Goal: Task Accomplishment & Management: Manage account settings

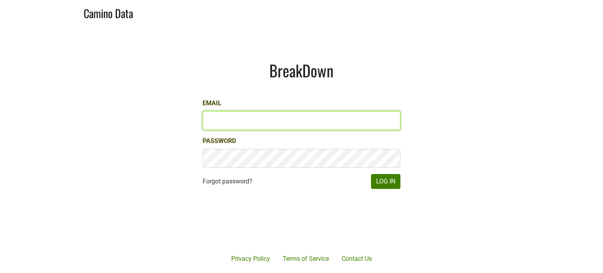
click at [220, 126] on input "Email" at bounding box center [302, 120] width 198 height 19
type input "jhusafa61@gmail.com"
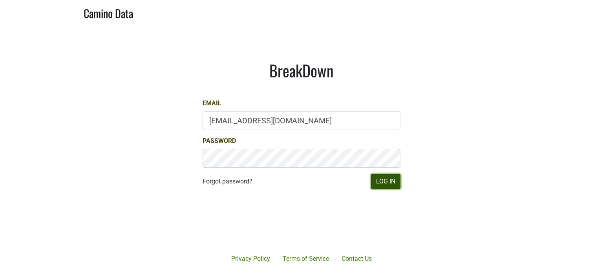
click at [381, 183] on button "Log In" at bounding box center [385, 181] width 29 height 15
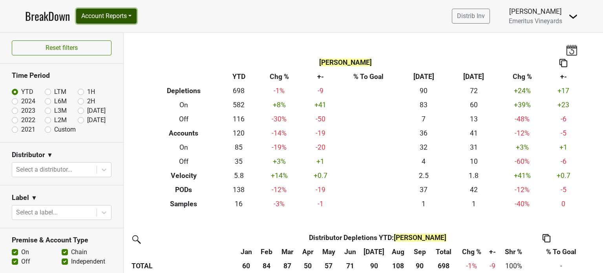
click at [119, 14] on button "Account Reports" at bounding box center [106, 16] width 60 height 15
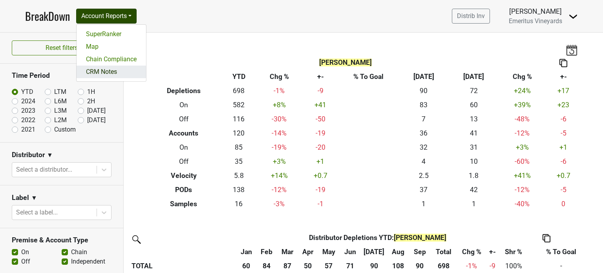
click at [110, 73] on link "CRM Notes" at bounding box center [111, 72] width 69 height 13
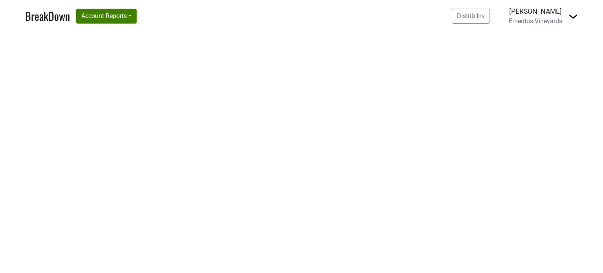
select select "CO"
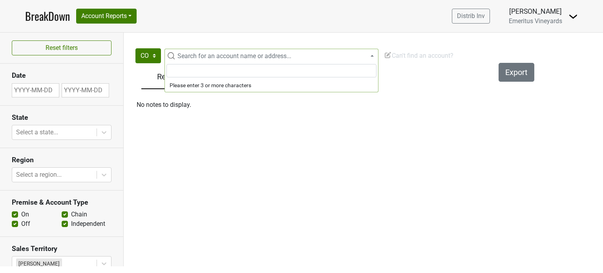
click at [371, 54] on span "Search for an account name or address..." at bounding box center [276, 55] width 204 height 9
click at [197, 71] on input "search" at bounding box center [271, 70] width 210 height 13
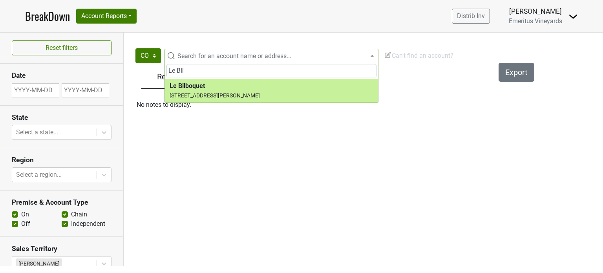
type input "Le Bil"
select select "123607336"
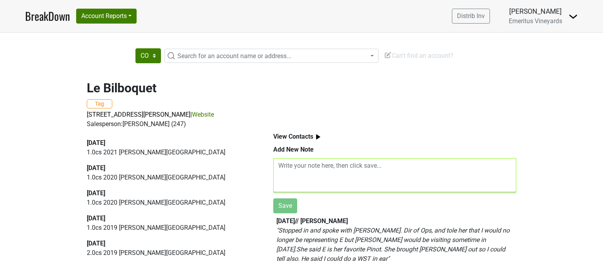
click at [277, 168] on textarea at bounding box center [394, 175] width 243 height 34
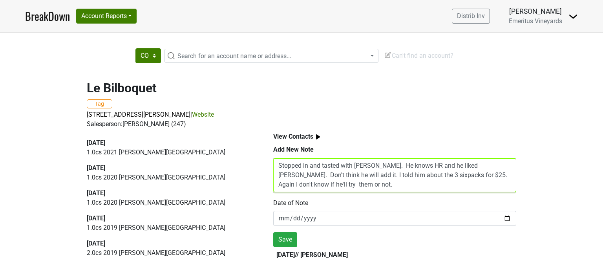
type textarea "Stopped in and tasted with Matt. He knows HR and he liked H Blanc. Don't think …"
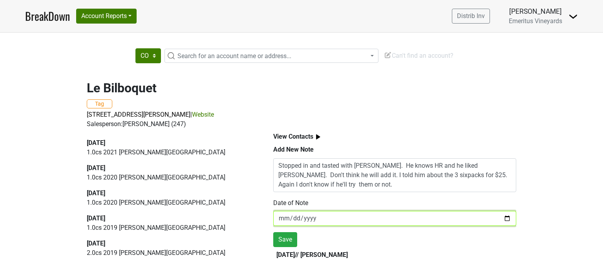
click at [297, 219] on input "2025-10-05" at bounding box center [394, 218] width 243 height 15
type input "2025-10-01"
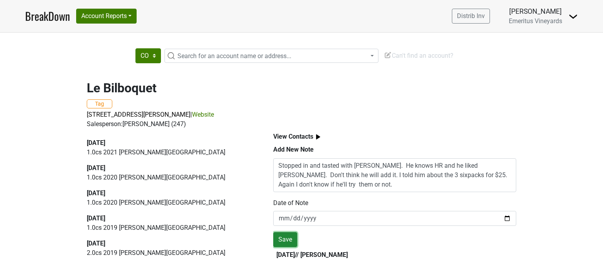
click at [284, 240] on button "Save" at bounding box center [285, 239] width 24 height 15
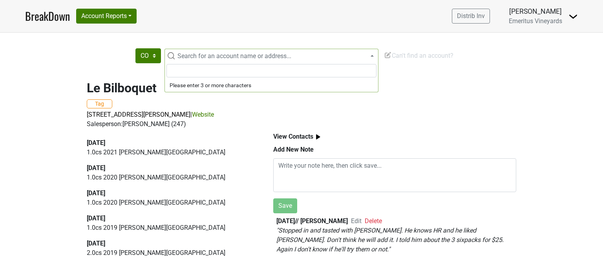
click at [212, 57] on span "Search for an account name or address..." at bounding box center [234, 55] width 114 height 7
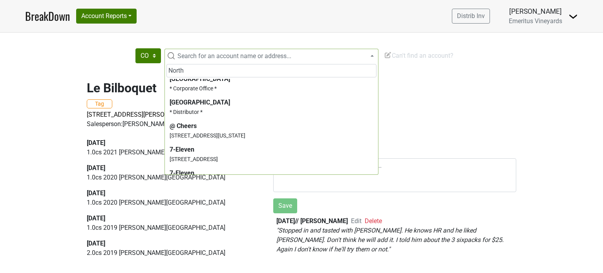
scroll to position [8, 0]
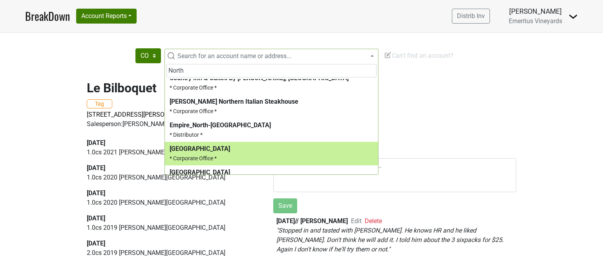
type input "North"
select select "124044396"
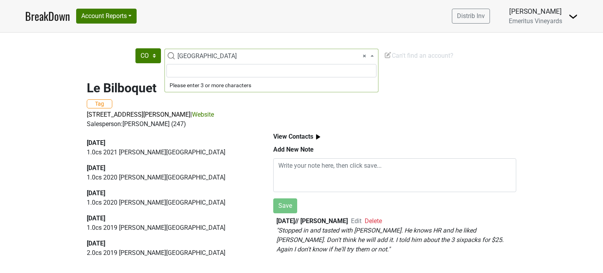
click at [372, 58] on span at bounding box center [373, 56] width 2 height 14
click at [221, 73] on input "search" at bounding box center [271, 70] width 210 height 13
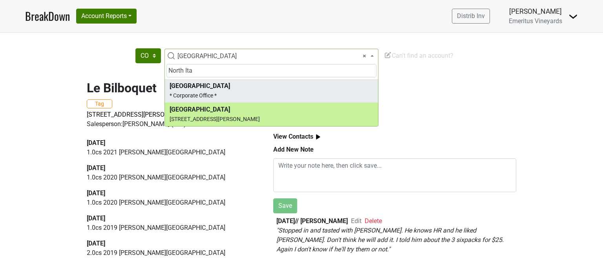
type input "North Ita"
select select "183425"
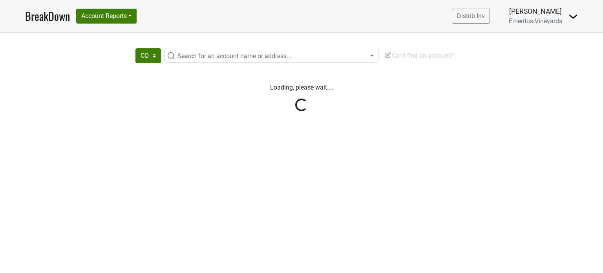
select select "CO"
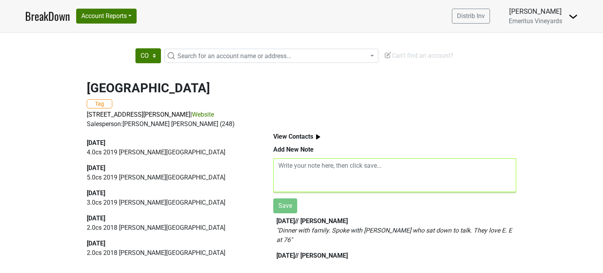
click at [278, 167] on textarea at bounding box center [394, 175] width 243 height 34
click at [286, 178] on textarea at bounding box center [394, 175] width 243 height 34
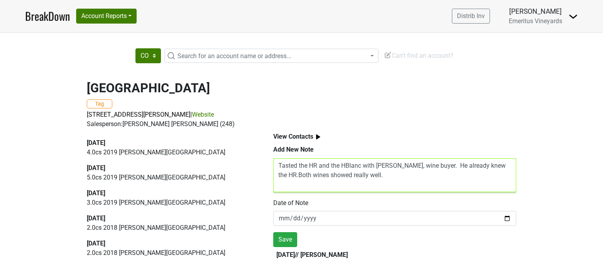
click at [314, 177] on textarea "Tasted the HR and the HBlanc with [PERSON_NAME], wine buyer. He already knew th…" at bounding box center [394, 175] width 243 height 34
click at [421, 175] on textarea "Tasted the HR and the HBlanc with [PERSON_NAME], wine buyer. He already knew th…" at bounding box center [394, 175] width 243 height 34
click at [411, 176] on textarea "Tasted the HR and the HBlanc with Brenden Lawless, wine buyer. He already knew …" at bounding box center [394, 175] width 243 height 34
click at [459, 174] on textarea "Tasted the HR and the HBlanc with Brenden Lawless, wine buyer. He already knew …" at bounding box center [394, 175] width 243 height 34
click at [332, 184] on textarea "Tasted the HR and the HBlanc with Brenden Lawless, wine buyer. He already knew …" at bounding box center [394, 175] width 243 height 34
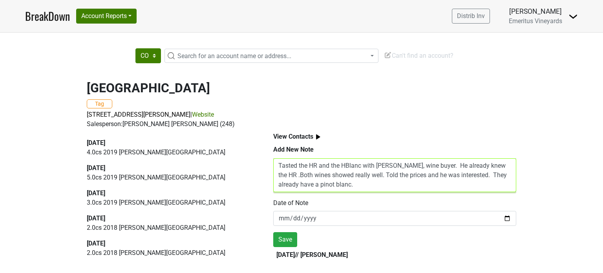
click at [404, 186] on textarea "Tasted the HR and the HBlanc with Brenden Lawless, wine buyer. He already knew …" at bounding box center [394, 175] width 243 height 34
click at [305, 188] on textarea "Tasted the HR and the HBlanc with Brenden Lawless, wine buyer. He already knew …" at bounding box center [394, 175] width 243 height 34
click at [342, 188] on textarea "Tasted the HR and the HBlanc with Brenden Lawless, wine buyer. He already knew …" at bounding box center [394, 175] width 243 height 34
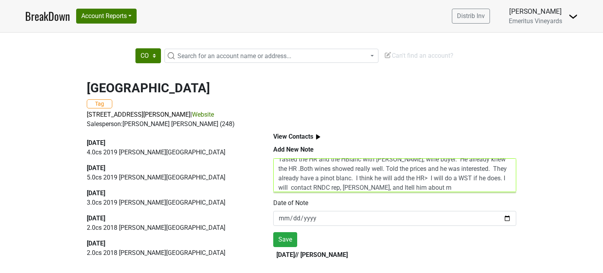
scroll to position [16, 0]
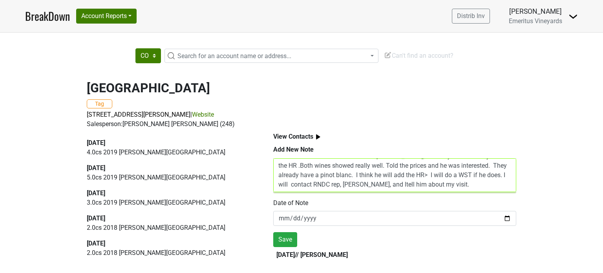
click at [458, 180] on textarea "Tasted the HR and the HBlanc with Brenden Lawless, wine buyer. He already knew …" at bounding box center [394, 175] width 243 height 34
type textarea "Tasted the HR and the HBlanc with Brenden Lawless, wine buyer. He already knew …"
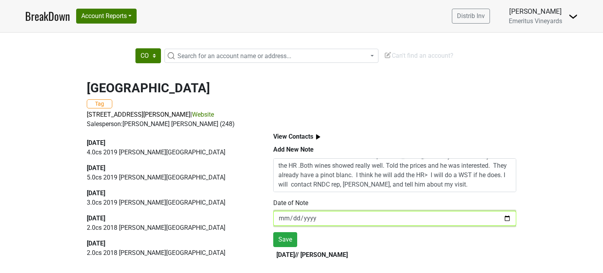
click at [284, 220] on input "[DATE]" at bounding box center [394, 218] width 243 height 15
click at [295, 220] on input "[DATE]" at bounding box center [394, 218] width 243 height 15
type input "[DATE]"
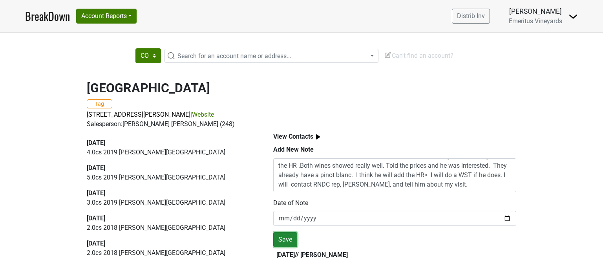
click at [291, 240] on button "Save" at bounding box center [285, 239] width 24 height 15
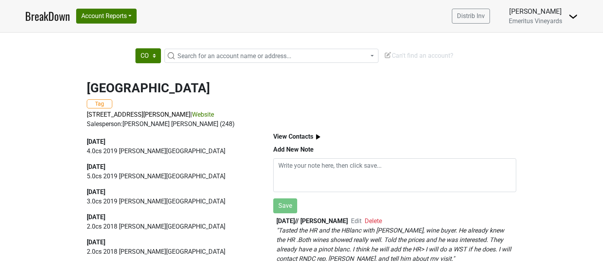
scroll to position [0, 0]
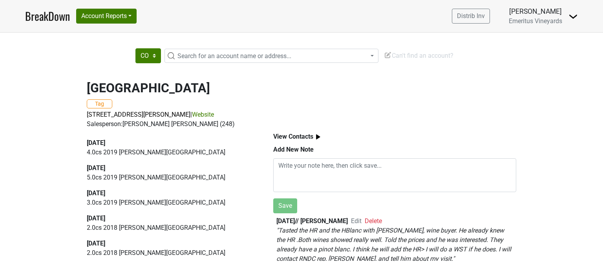
click at [195, 58] on span "Search for an account name or address..." at bounding box center [234, 55] width 114 height 7
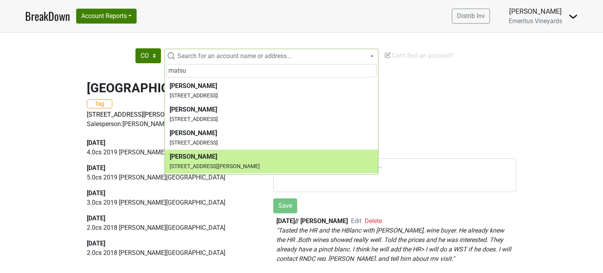
type input "matsu"
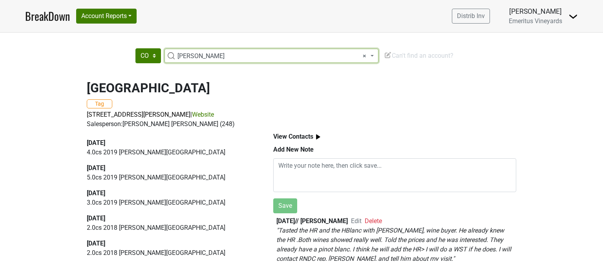
select select "183002"
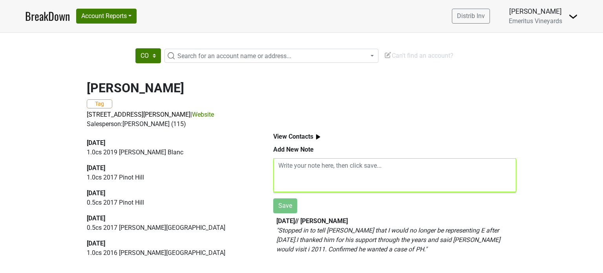
click at [279, 166] on textarea at bounding box center [394, 175] width 243 height 34
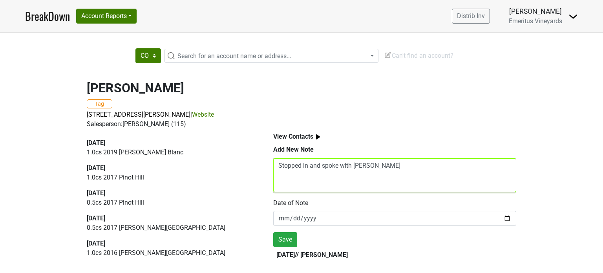
click at [278, 164] on textarea "Stopped in and spoke with [PERSON_NAME]" at bounding box center [394, 175] width 243 height 34
click at [308, 166] on textarea "Stopped in and spoke with [PERSON_NAME]" at bounding box center [394, 175] width 243 height 34
click at [335, 167] on textarea "Stopped in, unannouced and spoke with [PERSON_NAME]" at bounding box center [394, 175] width 243 height 34
click at [350, 168] on textarea "Stopped in, unannounced and spoke with [PERSON_NAME]" at bounding box center [394, 175] width 243 height 34
drag, startPoint x: 354, startPoint y: 168, endPoint x: 491, endPoint y: 161, distance: 136.8
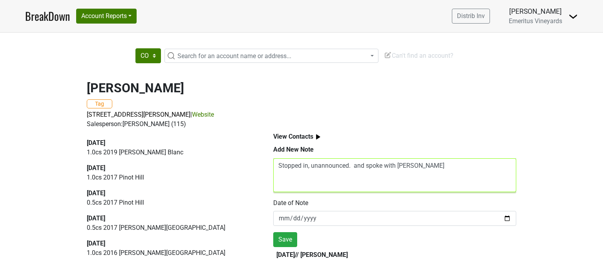
click at [419, 166] on textarea "Stopped in, unannounced. and spoke with [PERSON_NAME]" at bounding box center [394, 175] width 243 height 34
drag, startPoint x: 474, startPoint y: 163, endPoint x: 504, endPoint y: 161, distance: 30.3
click at [504, 161] on textarea "Stopped in, unannounced. [PERSON_NAME] saw me and came over, remembered my name" at bounding box center [394, 175] width 243 height 34
click at [320, 175] on textarea "Stopped in, unannounced. [PERSON_NAME] saw me and came over, remembered me. Tas…" at bounding box center [394, 175] width 243 height 34
click at [341, 174] on textarea "Stopped in, unannounced. [PERSON_NAME] saw me and came over, remembered me. Tas…" at bounding box center [394, 175] width 243 height 34
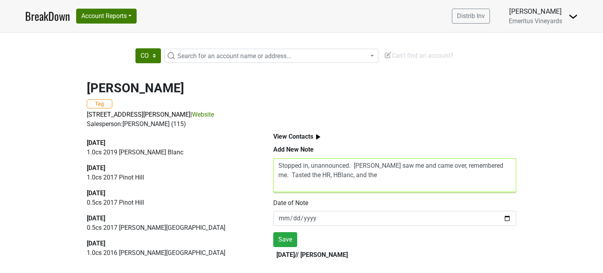
click at [367, 176] on textarea "Stopped in, unannounced. [PERSON_NAME] saw me and came over, remembered me. Tas…" at bounding box center [394, 175] width 243 height 34
click at [286, 183] on textarea "Stopped in, unannounced. [PERSON_NAME] saw me and came over, remembered me. Tas…" at bounding box center [394, 175] width 243 height 34
click at [294, 185] on textarea "Stopped in, unannounced. [PERSON_NAME] saw me and came over, remembered me. Tas…" at bounding box center [394, 175] width 243 height 34
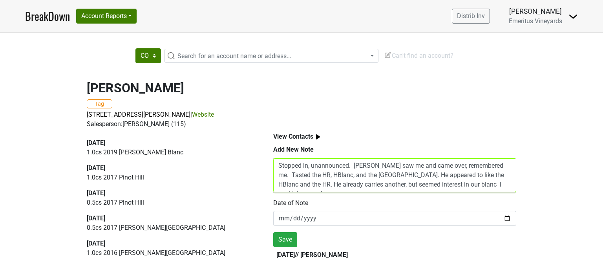
scroll to position [6, 0]
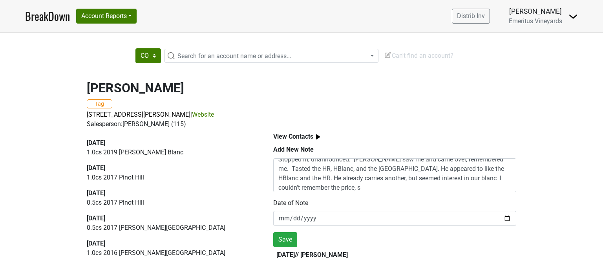
click at [292, 199] on label "Date of Note" at bounding box center [290, 202] width 35 height 9
click at [341, 190] on textarea "Stopped in, unannounced. [PERSON_NAME] saw me and came over, remembered me. Tas…" at bounding box center [394, 175] width 243 height 34
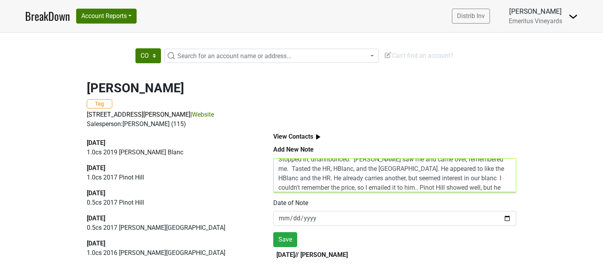
scroll to position [16, 0]
click at [382, 188] on textarea "Stopped in, unannounced. [PERSON_NAME] saw me and came over, remembered me. Tas…" at bounding box center [394, 175] width 243 height 34
click at [399, 189] on textarea "Stopped in, unannounced. [PERSON_NAME] saw me and came over, remembered me. Tas…" at bounding box center [394, 175] width 243 height 34
type textarea "Stopped in, unannounced. [PERSON_NAME] saw me and came over, remembered me. Tas…"
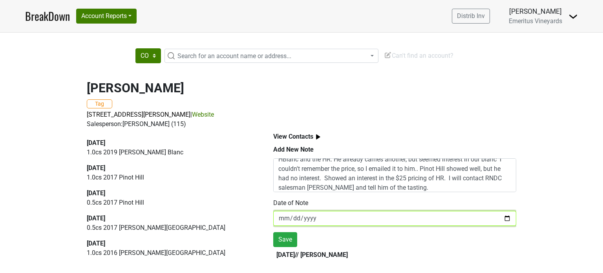
click at [298, 219] on input "[DATE]" at bounding box center [394, 218] width 243 height 15
click at [297, 219] on input "[DATE]" at bounding box center [394, 218] width 243 height 15
click at [296, 219] on input "[DATE]" at bounding box center [394, 218] width 243 height 15
type input "[DATE]"
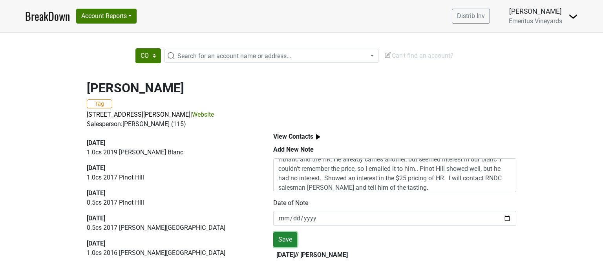
click at [282, 237] on button "Save" at bounding box center [285, 239] width 24 height 15
